Goal: Task Accomplishment & Management: Complete application form

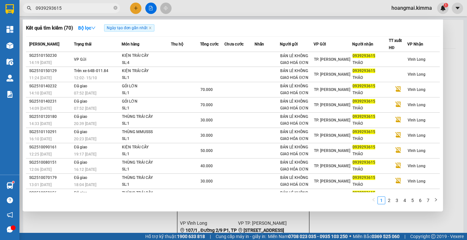
type input "0939293615"
click at [135, 10] on div at bounding box center [233, 120] width 467 height 240
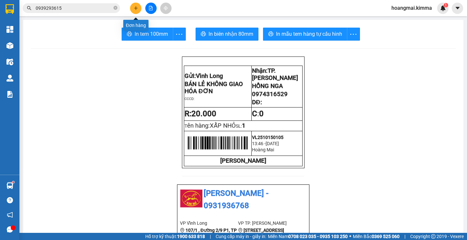
click at [135, 10] on icon "plus" at bounding box center [136, 8] width 5 height 5
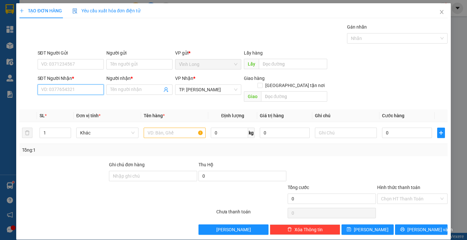
click at [78, 92] on input "SĐT Người Nhận *" at bounding box center [71, 89] width 66 height 10
type input "0936307127"
click at [121, 91] on input "Người nhận *" at bounding box center [136, 89] width 52 height 7
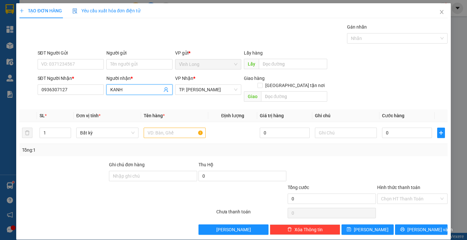
click at [111, 90] on input "KANH" at bounding box center [136, 89] width 52 height 7
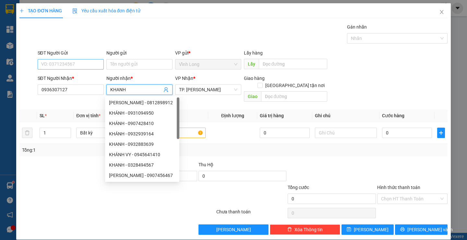
type input "KHANH"
click at [61, 66] on input "SĐT Người Gửi" at bounding box center [71, 64] width 66 height 10
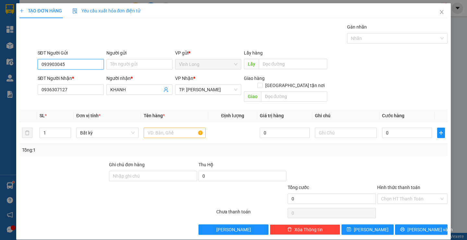
type input "0939030450"
click at [81, 78] on div "0939030450 - ANH LỰC" at bounding box center [70, 77] width 58 height 7
type input "ANH LỰC"
type input "0939030450"
click at [127, 64] on input "ANH LỰC" at bounding box center [139, 64] width 66 height 10
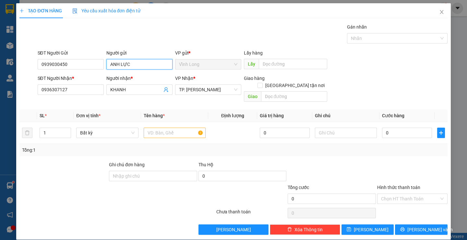
click at [127, 64] on input "ANH LỰC" at bounding box center [139, 64] width 66 height 10
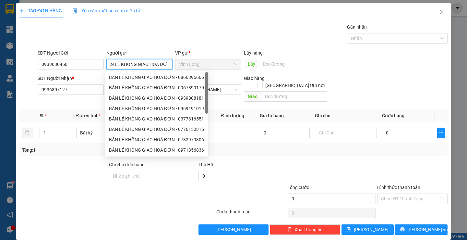
scroll to position [0, 9]
type input "BÁN LẺ KHÔNG GIAO HÓA ĐƠN"
click at [321, 131] on div at bounding box center [346, 132] width 62 height 13
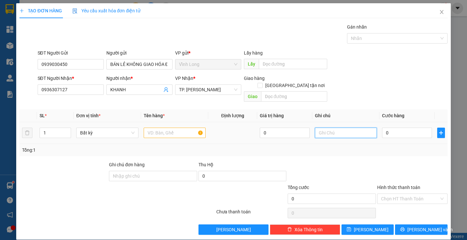
click at [321, 128] on input "text" at bounding box center [346, 132] width 62 height 10
type input "THƯ"
type input "3"
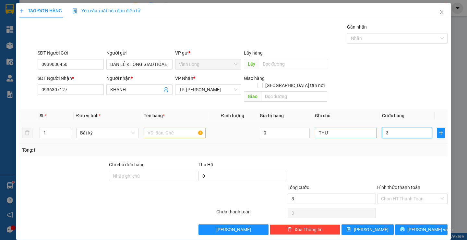
type input "0"
type input "02"
type input "2"
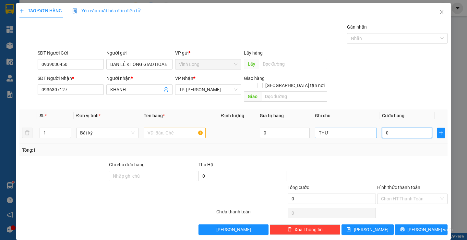
type input "2"
type input "020"
type input "20"
type input "20.000"
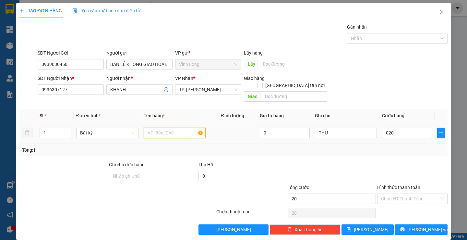
type input "20.000"
click at [156, 128] on input "text" at bounding box center [175, 132] width 62 height 10
type input "HỘP"
click at [413, 161] on div at bounding box center [412, 172] width 72 height 23
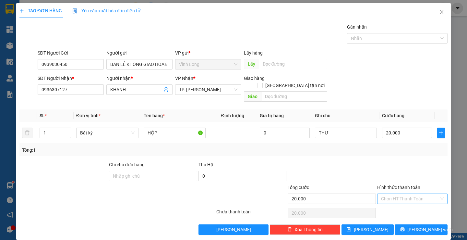
click at [407, 194] on input "Hình thức thanh toán" at bounding box center [410, 199] width 58 height 10
click at [407, 200] on div "Tại văn phòng" at bounding box center [407, 204] width 69 height 10
type input "0"
click at [427, 226] on span "[PERSON_NAME] và In" at bounding box center [429, 229] width 45 height 7
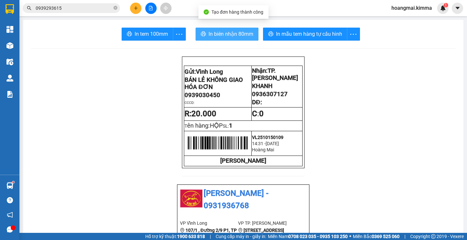
click at [205, 38] on button "In biên nhận 80mm" at bounding box center [226, 34] width 63 height 13
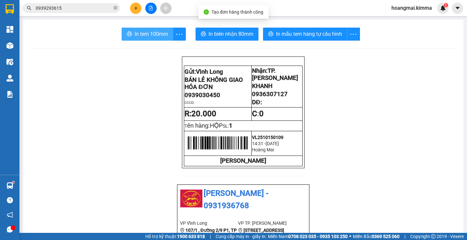
click at [144, 33] on span "In tem 100mm" at bounding box center [151, 34] width 33 height 8
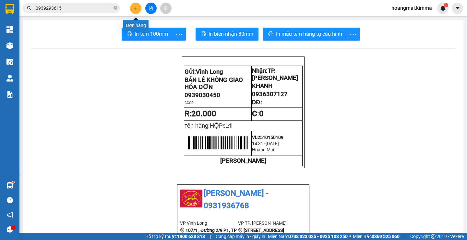
click at [135, 9] on icon "plus" at bounding box center [136, 8] width 5 height 5
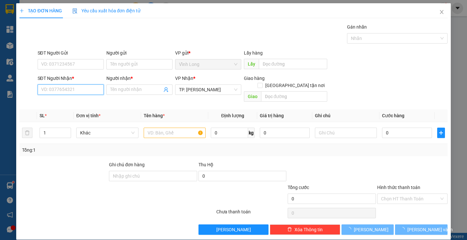
click at [86, 90] on input "SĐT Người Nhận *" at bounding box center [71, 89] width 66 height 10
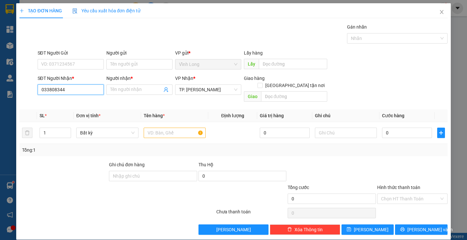
type input "0338083442"
click at [77, 102] on div "0338083442 - [GEOGRAPHIC_DATA]" at bounding box center [77, 102] width 73 height 7
type input "THUỲ DƯƠNG"
type input "0338083442"
click at [135, 61] on input "Người gửi" at bounding box center [139, 64] width 66 height 10
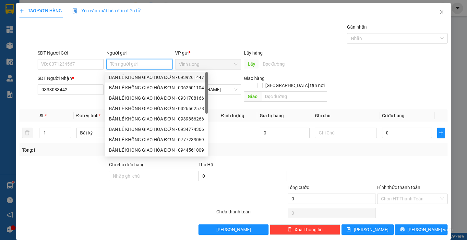
click at [137, 76] on div "BÁN LẺ KHÔNG GIAO HÓA ĐƠN - 0939261447" at bounding box center [156, 77] width 95 height 7
type input "0939261447"
type input "BÁN LẺ KHÔNG GIAO HÓA ĐƠN"
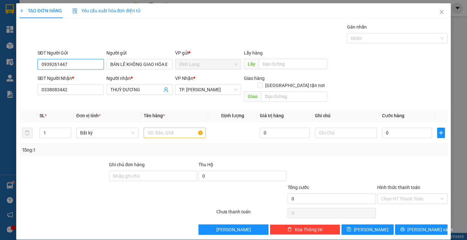
click at [89, 66] on input "0939261447" at bounding box center [71, 64] width 66 height 10
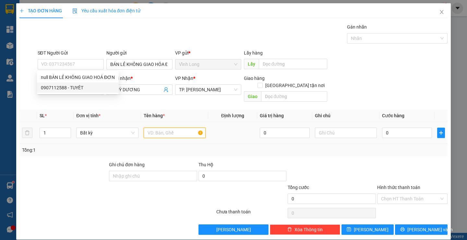
click at [160, 127] on input "text" at bounding box center [175, 132] width 62 height 10
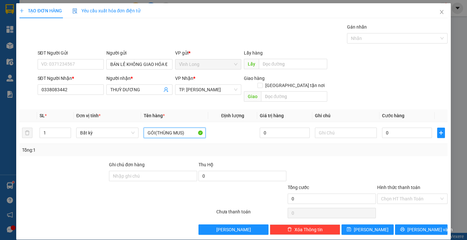
type input "GÓI(THÙNG MUS)"
type input "THƯ"
type input "3"
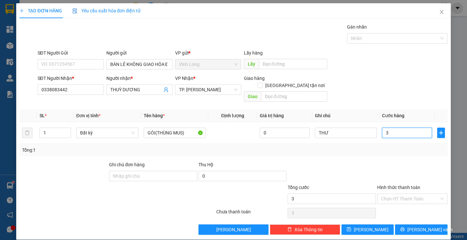
type input "30"
type input "30.000"
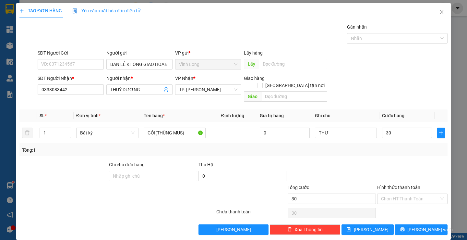
type input "30.000"
click at [404, 147] on div "Tổng: 1" at bounding box center [233, 150] width 428 height 12
click at [405, 194] on input "Hình thức thanh toán" at bounding box center [410, 199] width 58 height 10
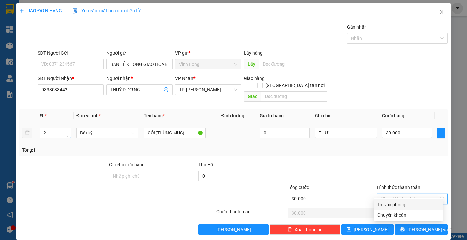
click at [66, 129] on span "up" at bounding box center [67, 131] width 4 height 4
type input "3"
click at [66, 134] on icon "down" at bounding box center [67, 135] width 2 height 2
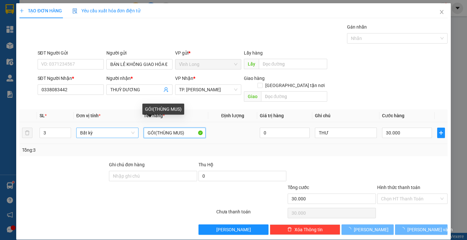
type input "0"
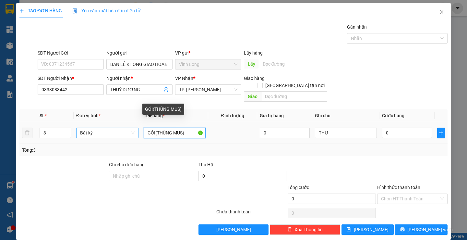
drag, startPoint x: 185, startPoint y: 125, endPoint x: 79, endPoint y: 126, distance: 106.0
click at [79, 126] on tr "3 Bất kỳ GÓI([PERSON_NAME]) 0 THƯ 0" at bounding box center [233, 133] width 428 height 22
click at [190, 127] on input "GÓI(THÙNG MUS)" at bounding box center [175, 132] width 62 height 10
type input "GÓI(THÙNG MUS) + 2 BAO CAM"
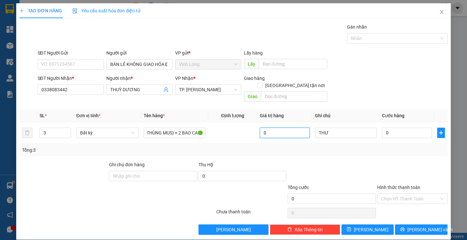
scroll to position [0, 0]
type input "9"
type input "90"
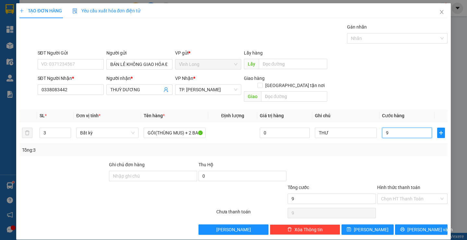
type input "90"
type input "90.000"
click at [409, 161] on div at bounding box center [412, 172] width 72 height 23
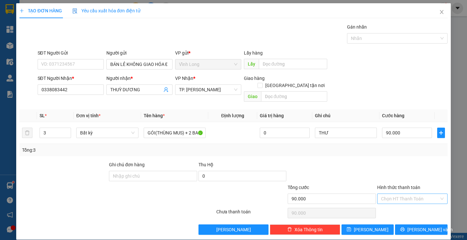
click at [418, 194] on input "Hình thức thanh toán" at bounding box center [410, 199] width 58 height 10
click at [411, 202] on div "Tại văn phòng" at bounding box center [408, 204] width 62 height 7
type input "0"
click at [420, 226] on span "[PERSON_NAME] và In" at bounding box center [429, 229] width 45 height 7
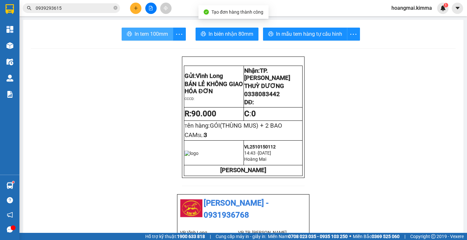
click at [154, 33] on span "In tem 100mm" at bounding box center [151, 34] width 33 height 8
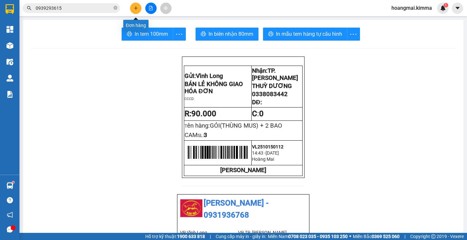
click at [133, 9] on button at bounding box center [135, 8] width 11 height 11
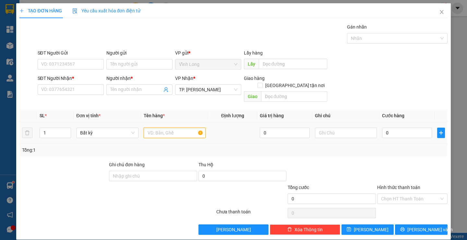
click at [169, 127] on input "text" at bounding box center [175, 132] width 62 height 10
type input "THÙNG DẸP"
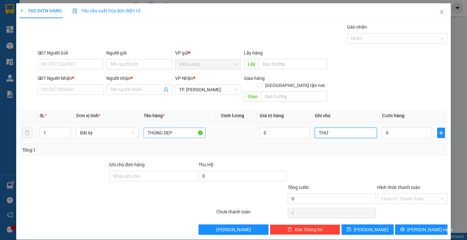
type input "THƯ"
type input "4"
type input "40"
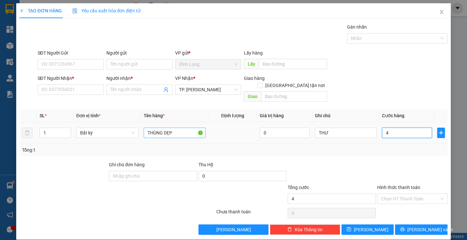
type input "40"
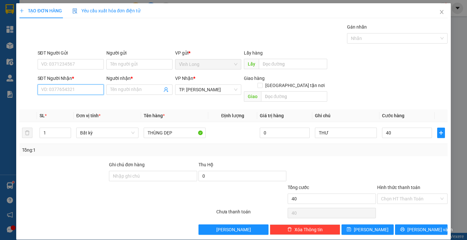
type input "40.000"
click at [53, 89] on input "SĐT Người Nhận *" at bounding box center [71, 89] width 66 height 10
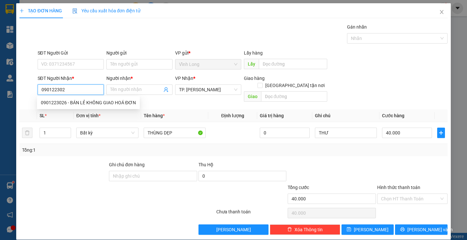
type input "0901223026"
click at [100, 102] on div "0901223026 - BÁN LẺ KHÔNG GIAO HOÁ ĐƠN" at bounding box center [88, 102] width 95 height 7
type input "BÁN LẺ KHÔNG GIAO HOÁ ĐƠN"
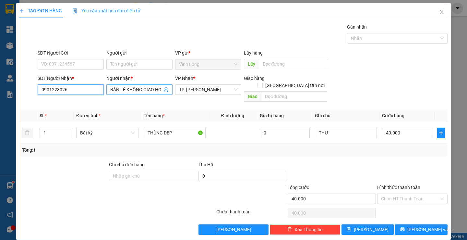
type input "0901223026"
click at [136, 89] on input "BÁN LẺ KHÔNG GIAO HOÁ ĐƠN" at bounding box center [136, 89] width 52 height 7
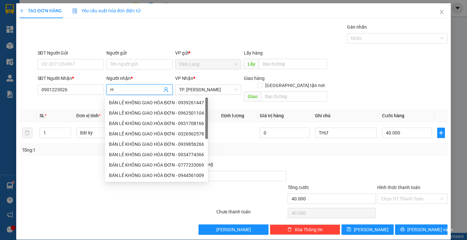
scroll to position [0, 0]
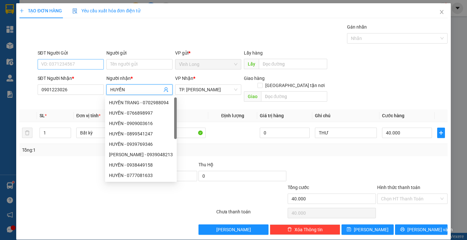
type input "HUYỀN"
click at [68, 62] on input "SĐT Người Gửi" at bounding box center [71, 64] width 66 height 10
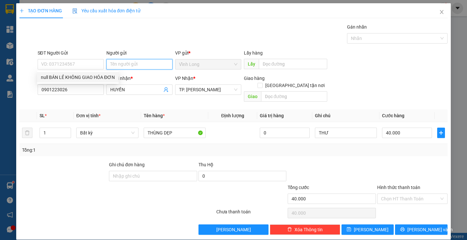
click at [117, 64] on input "Người gửi" at bounding box center [139, 64] width 66 height 10
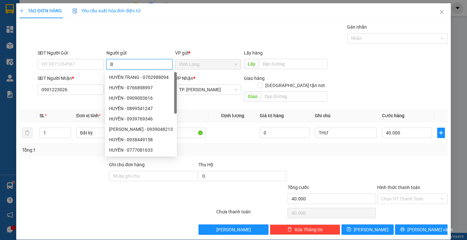
type input "BÁ"
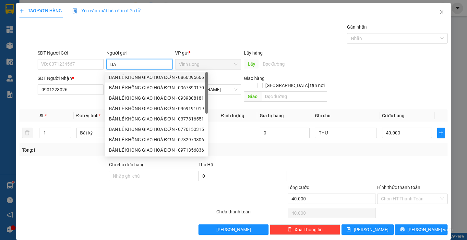
drag, startPoint x: 119, startPoint y: 78, endPoint x: 88, endPoint y: 69, distance: 31.9
click at [118, 77] on div "BÁN LẺ KHÔNG GIAO HOÁ ĐƠN - 0866395666" at bounding box center [156, 77] width 95 height 7
type input "0866395666"
type input "BÁN LẺ KHÔNG GIAO HOÁ ĐƠN"
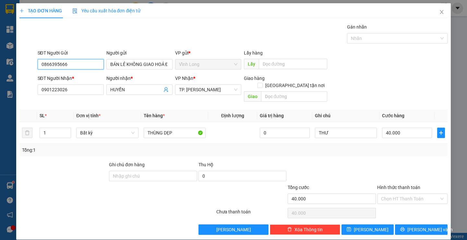
click at [88, 67] on input "0866395666" at bounding box center [71, 64] width 66 height 10
click at [426, 161] on div at bounding box center [412, 172] width 72 height 23
click at [418, 194] on input "Hình thức thanh toán" at bounding box center [410, 199] width 58 height 10
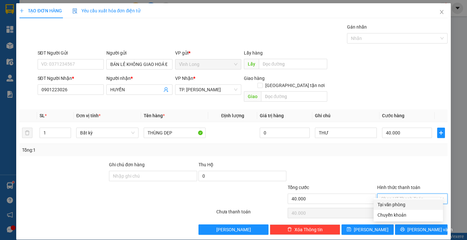
click at [401, 200] on div "Tại văn phòng" at bounding box center [407, 204] width 69 height 10
type input "0"
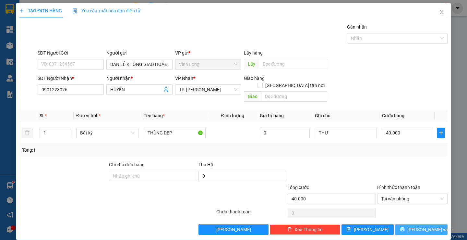
click at [412, 226] on span "[PERSON_NAME] và In" at bounding box center [429, 229] width 45 height 7
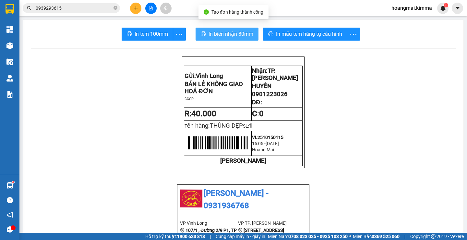
click at [237, 32] on span "In biên nhận 80mm" at bounding box center [230, 34] width 45 height 8
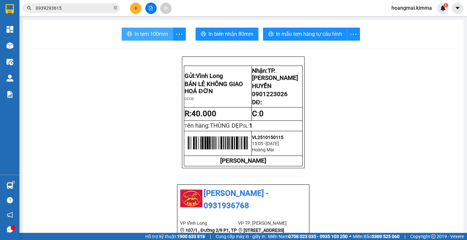
click at [144, 32] on span "In tem 100mm" at bounding box center [151, 34] width 33 height 8
